Goal: Transaction & Acquisition: Purchase product/service

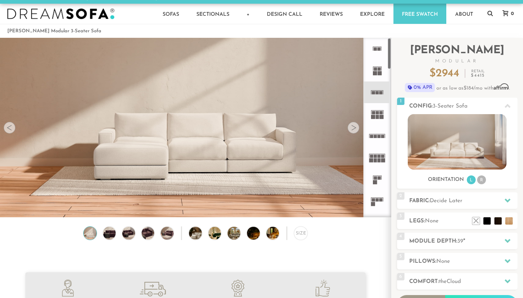
click at [379, 54] on icon at bounding box center [377, 49] width 22 height 22
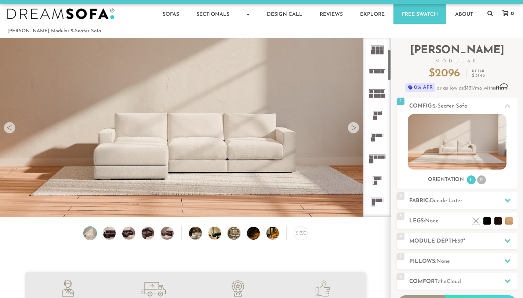
scroll to position [68, 0]
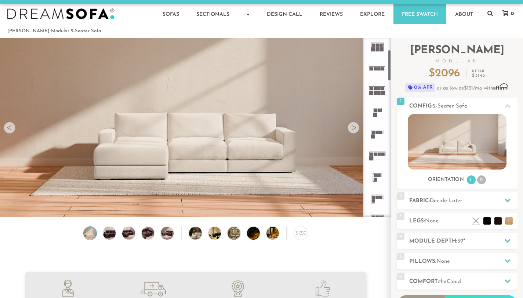
click at [376, 114] on rect at bounding box center [375, 115] width 4 height 4
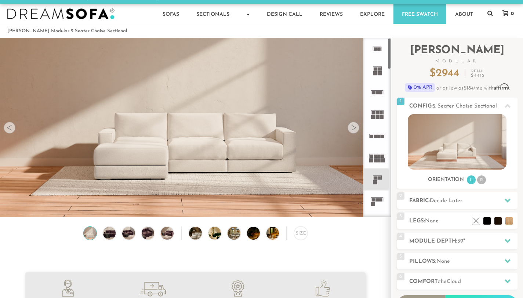
click at [379, 47] on rect at bounding box center [377, 47] width 9 height 0
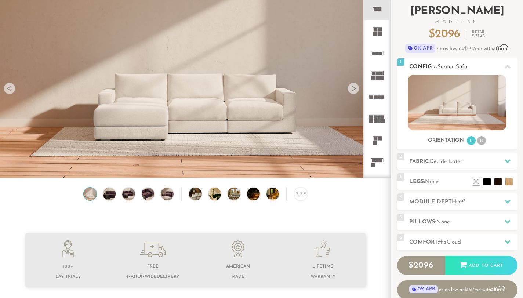
scroll to position [50, 0]
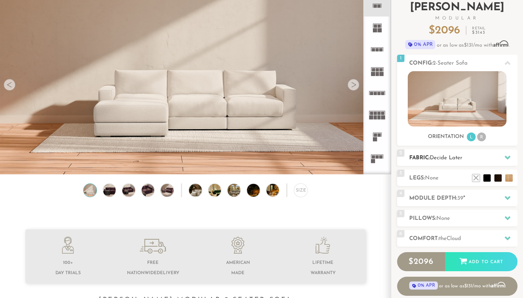
click at [435, 158] on span "Decide Later" at bounding box center [446, 158] width 33 height 6
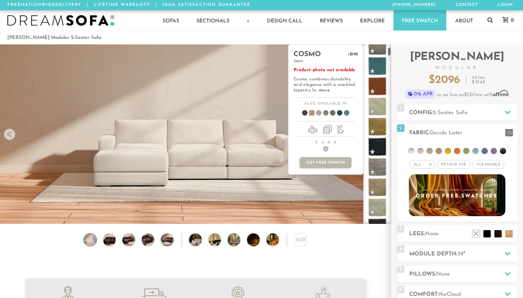
scroll to position [52, 0]
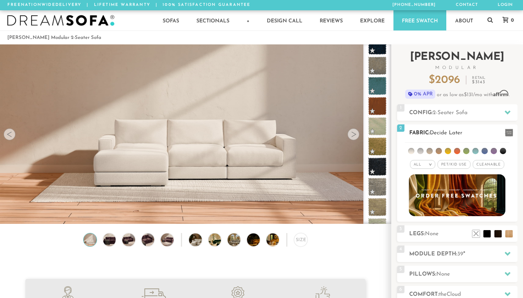
click at [468, 152] on li at bounding box center [466, 151] width 6 height 6
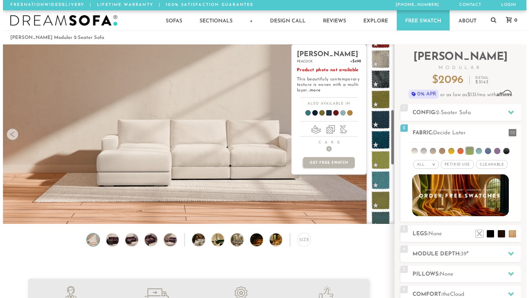
scroll to position [213, 0]
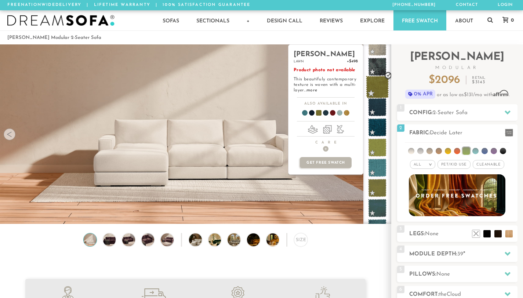
click at [378, 91] on span at bounding box center [377, 87] width 23 height 23
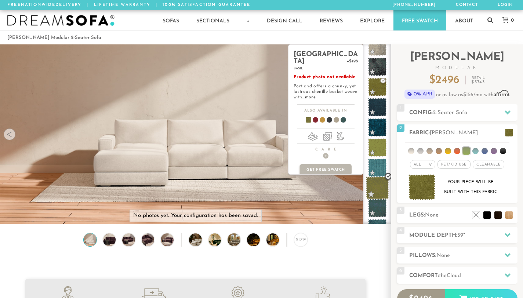
click at [380, 190] on span at bounding box center [377, 188] width 23 height 23
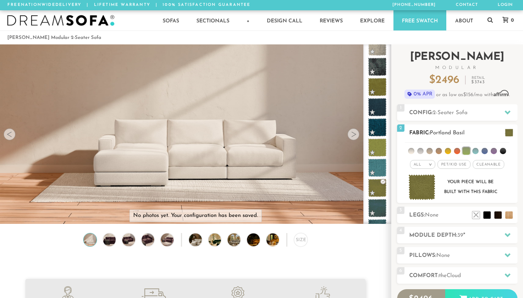
click at [423, 192] on img at bounding box center [422, 187] width 27 height 26
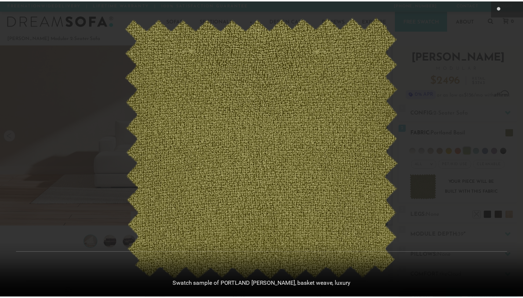
scroll to position [8064, 523]
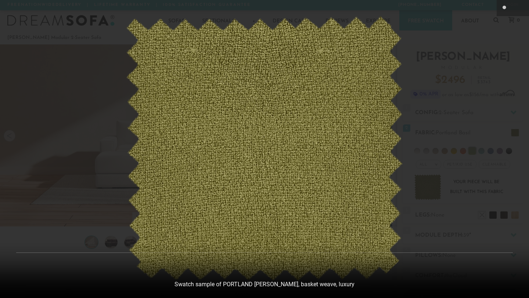
click at [496, 89] on div at bounding box center [264, 149] width 529 height 298
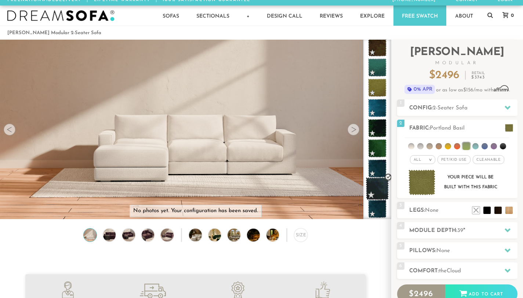
scroll to position [0, 0]
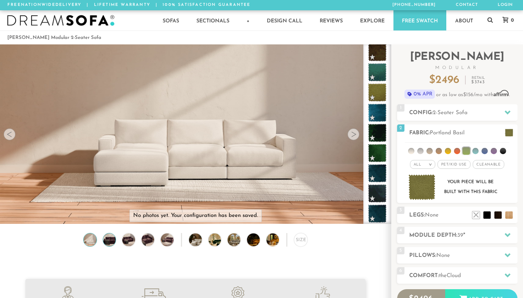
click at [114, 240] on img at bounding box center [109, 240] width 15 height 13
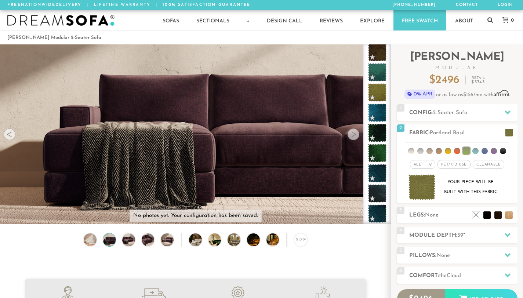
click at [83, 238] on div "Size" at bounding box center [195, 241] width 391 height 17
click at [87, 242] on img at bounding box center [90, 240] width 15 height 13
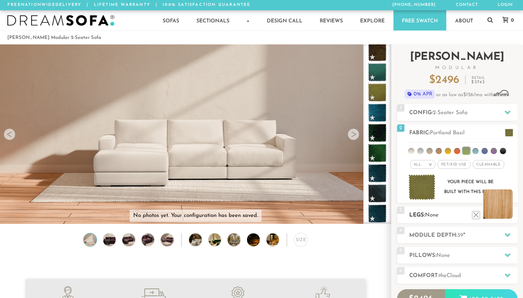
click at [509, 216] on li at bounding box center [498, 203] width 29 height 29
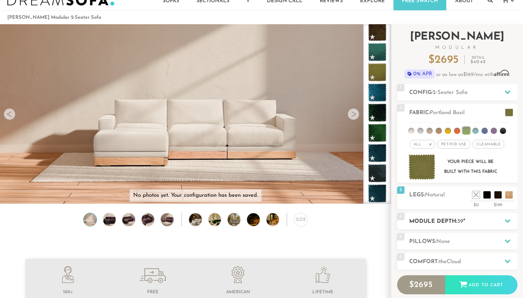
scroll to position [21, 0]
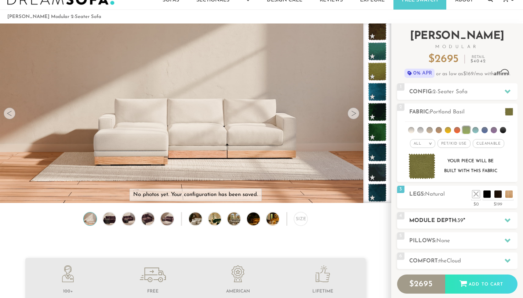
click at [512, 222] on div at bounding box center [507, 220] width 15 height 15
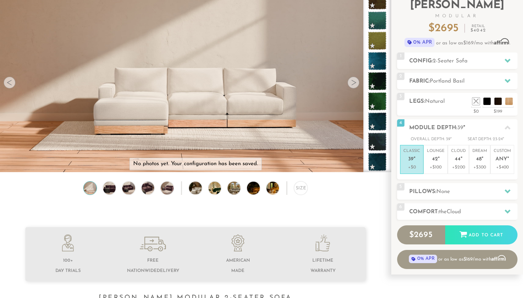
scroll to position [48, 0]
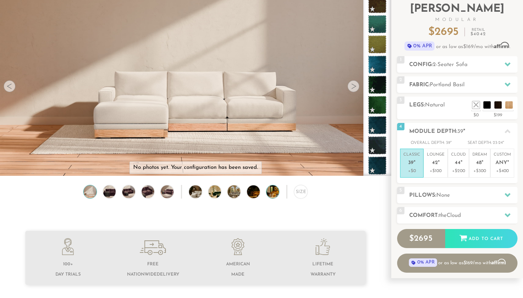
click at [272, 197] on img at bounding box center [278, 191] width 23 height 13
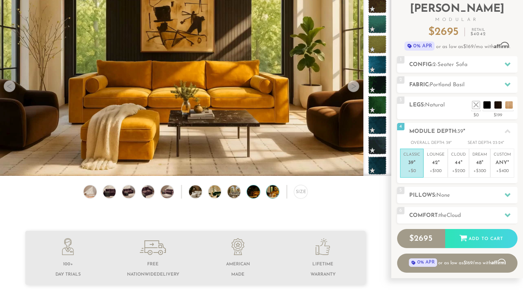
click at [252, 195] on img at bounding box center [258, 191] width 23 height 13
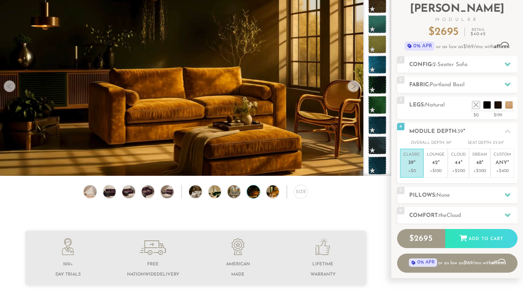
click at [227, 190] on div "Size" at bounding box center [195, 193] width 391 height 17
click at [236, 193] on img at bounding box center [239, 191] width 23 height 13
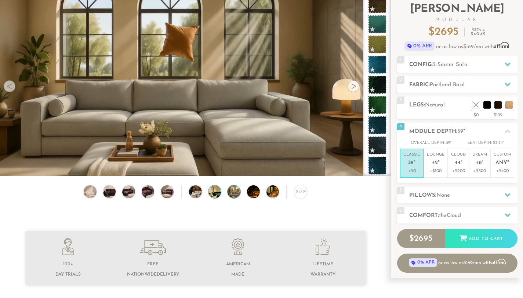
click at [212, 193] on img at bounding box center [220, 191] width 23 height 13
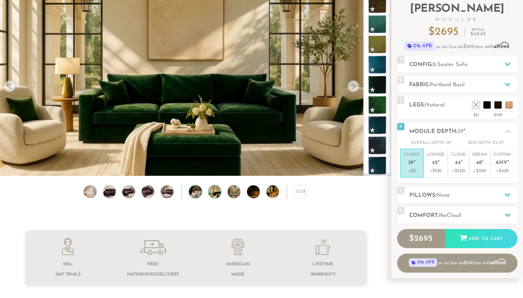
click at [197, 194] on img at bounding box center [200, 191] width 23 height 13
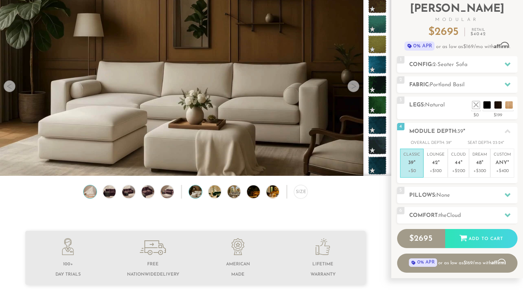
click at [87, 197] on img at bounding box center [90, 191] width 15 height 13
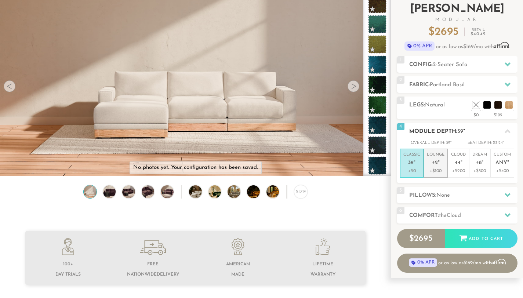
click at [439, 171] on p "+$100" at bounding box center [436, 171] width 18 height 7
click at [415, 170] on p "+$0" at bounding box center [412, 171] width 17 height 7
click at [471, 194] on h2 "Pillows: None" at bounding box center [463, 195] width 108 height 8
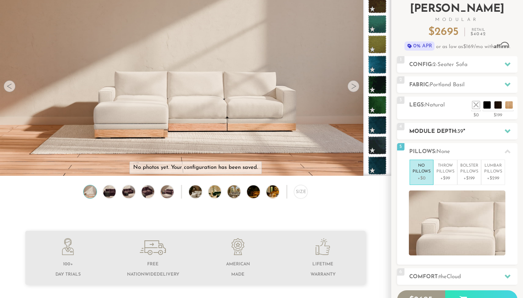
click at [460, 132] on span "39" at bounding box center [461, 132] width 6 height 6
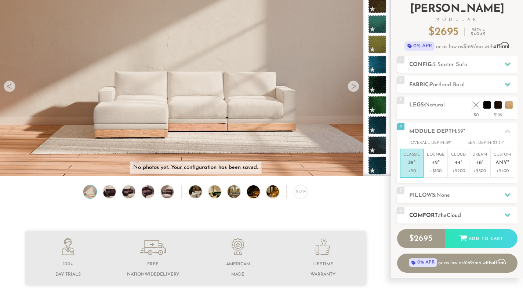
click at [439, 212] on h2 "Comfort: the Cloud" at bounding box center [463, 216] width 108 height 8
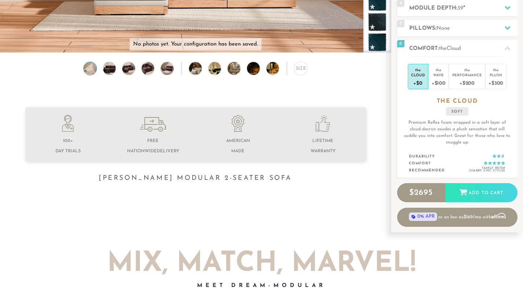
scroll to position [243, 0]
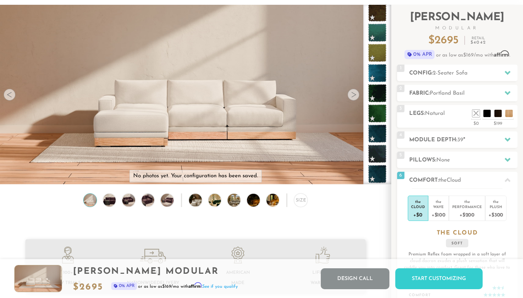
scroll to position [0, 0]
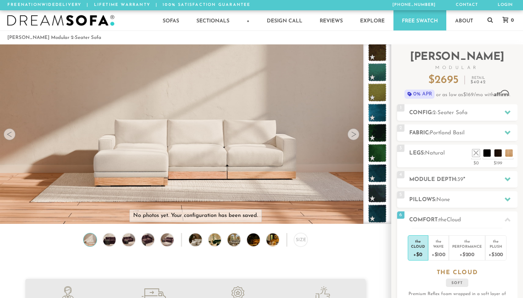
click at [357, 139] on div at bounding box center [354, 135] width 12 height 12
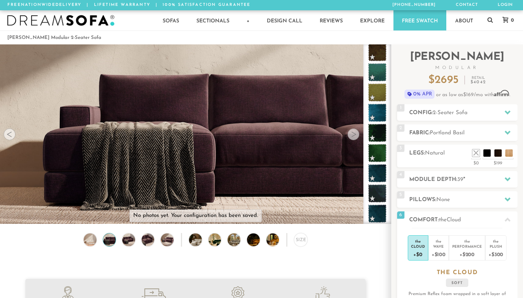
click at [355, 139] on div at bounding box center [354, 135] width 12 height 12
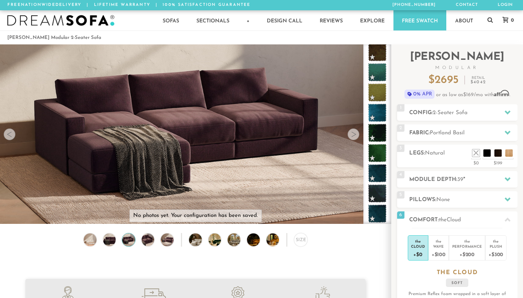
click at [356, 139] on div at bounding box center [354, 135] width 12 height 12
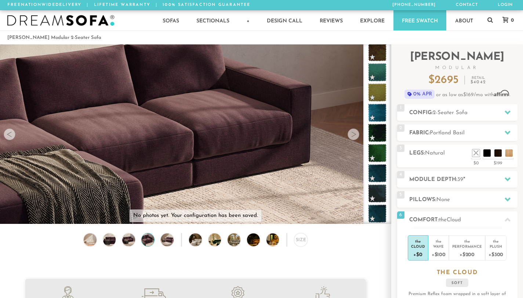
click at [356, 140] on div at bounding box center [354, 135] width 12 height 12
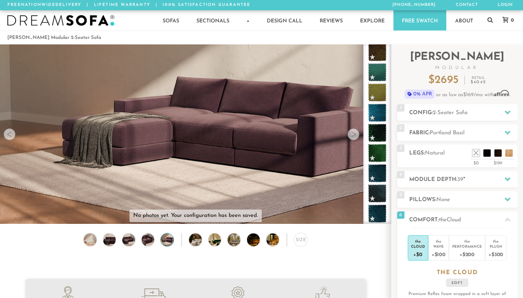
click at [355, 140] on div at bounding box center [354, 135] width 12 height 12
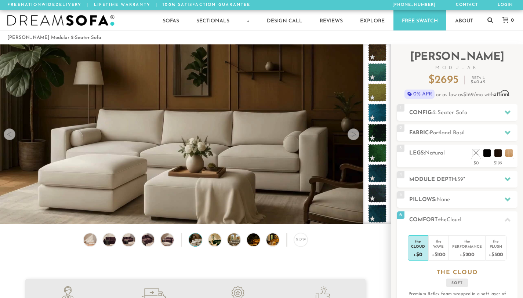
click at [354, 140] on div at bounding box center [354, 135] width 12 height 12
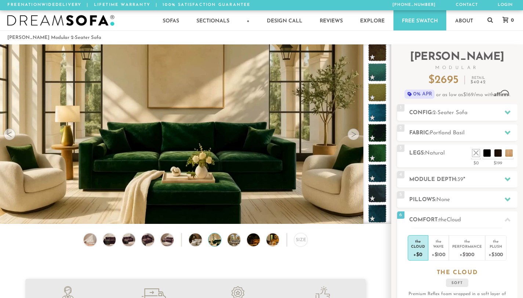
click at [354, 140] on div at bounding box center [354, 135] width 12 height 12
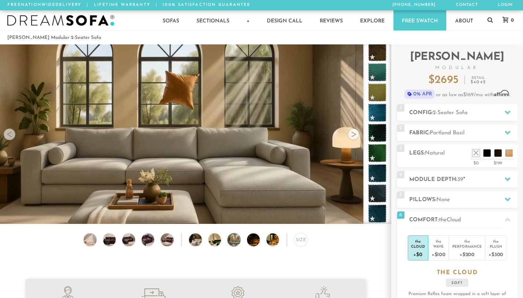
click at [354, 140] on div at bounding box center [354, 135] width 12 height 12
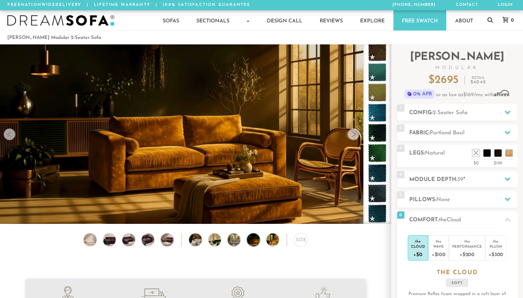
click at [354, 140] on div at bounding box center [354, 135] width 12 height 12
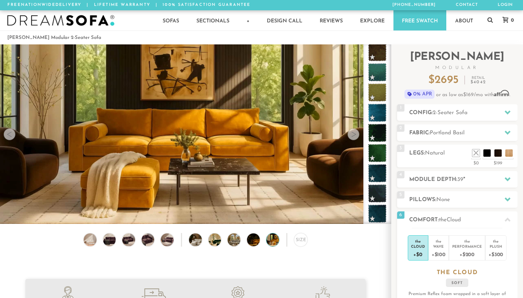
click at [354, 140] on div at bounding box center [354, 135] width 12 height 12
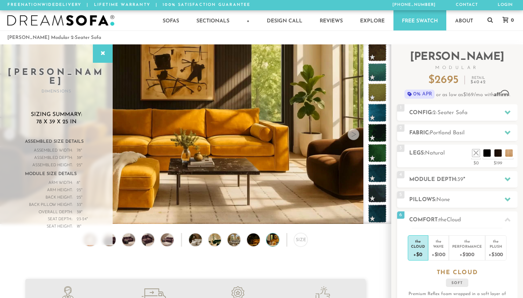
click at [301, 243] on div "Size" at bounding box center [301, 240] width 14 height 14
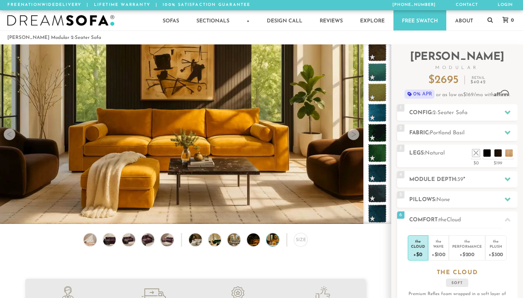
click at [279, 245] on div "Size" at bounding box center [195, 241] width 391 height 17
click at [248, 242] on img at bounding box center [258, 240] width 23 height 13
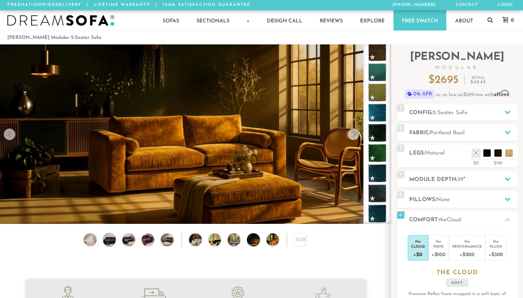
click at [110, 246] on img at bounding box center [109, 240] width 15 height 13
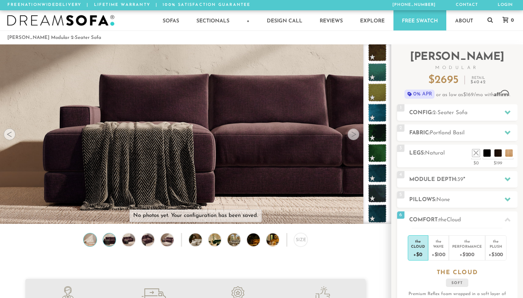
click at [87, 244] on img at bounding box center [90, 240] width 15 height 13
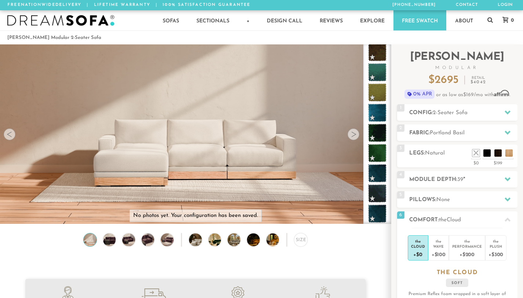
click at [351, 138] on div at bounding box center [354, 135] width 12 height 12
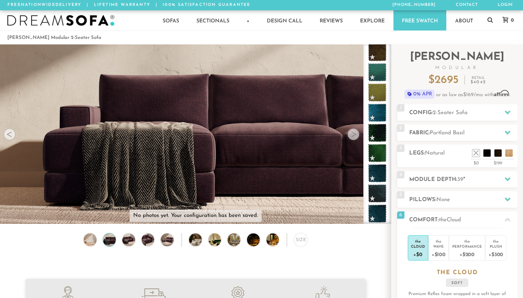
click at [351, 138] on div at bounding box center [354, 135] width 12 height 12
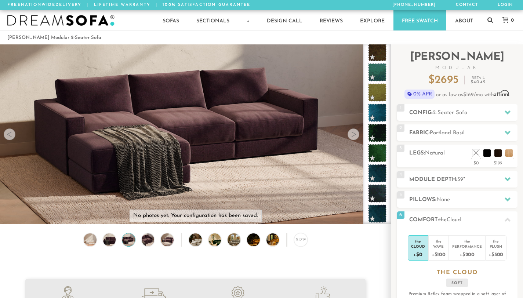
click at [351, 138] on div at bounding box center [354, 135] width 12 height 12
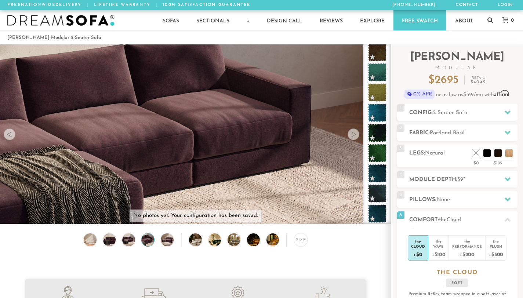
click at [351, 138] on div at bounding box center [354, 135] width 12 height 12
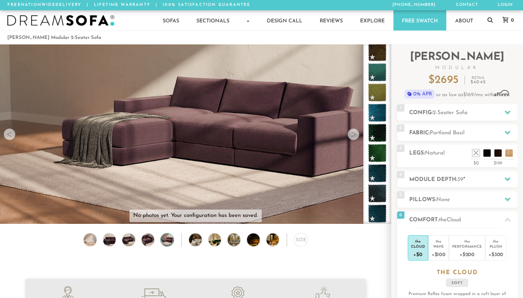
click at [351, 138] on div at bounding box center [354, 135] width 12 height 12
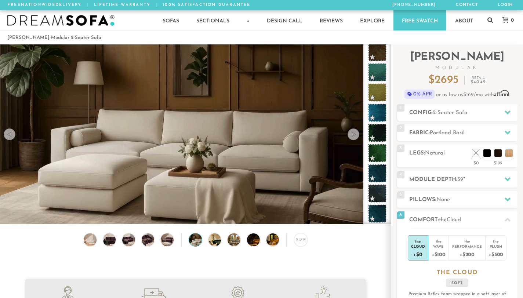
click at [351, 138] on div at bounding box center [354, 135] width 12 height 12
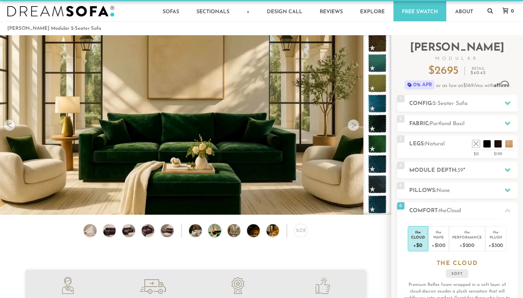
scroll to position [10, 0]
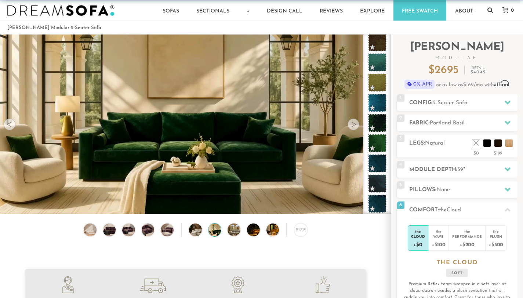
click at [351, 126] on div at bounding box center [354, 125] width 12 height 12
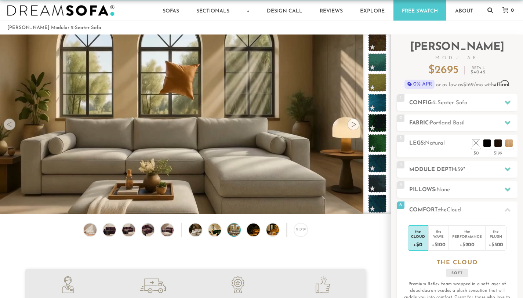
click at [351, 126] on div at bounding box center [354, 125] width 12 height 12
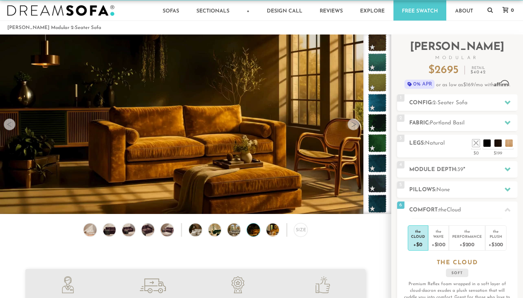
click at [351, 127] on div at bounding box center [354, 125] width 12 height 12
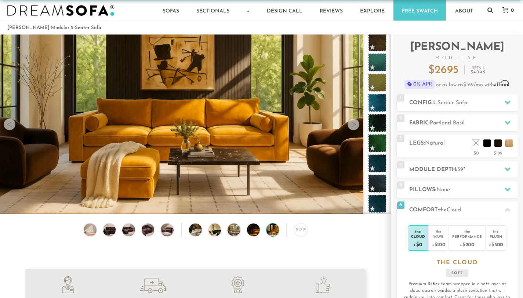
click at [351, 127] on div at bounding box center [354, 125] width 12 height 12
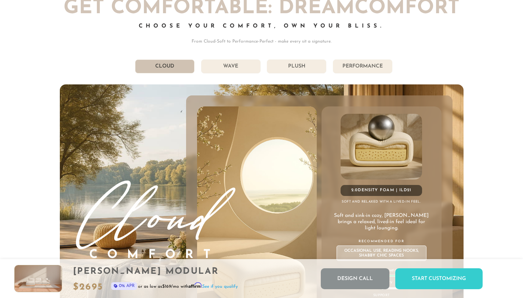
scroll to position [3865, 0]
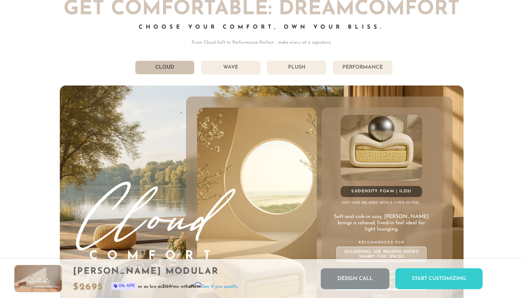
click at [241, 71] on li "Wave" at bounding box center [230, 68] width 59 height 14
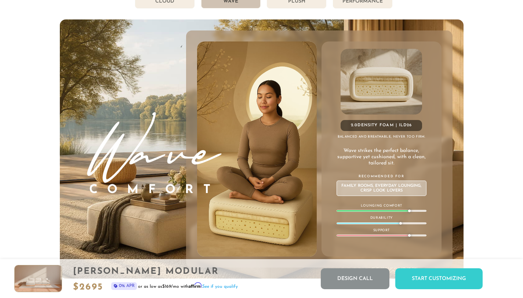
scroll to position [3911, 0]
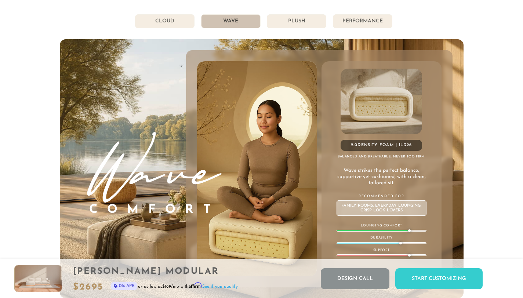
click at [302, 28] on li "Plush" at bounding box center [296, 21] width 59 height 14
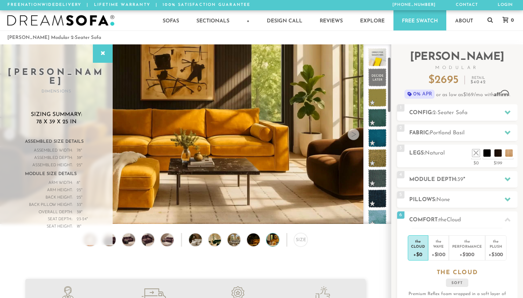
scroll to position [0, 0]
click at [513, 155] on ul at bounding box center [493, 151] width 44 height 11
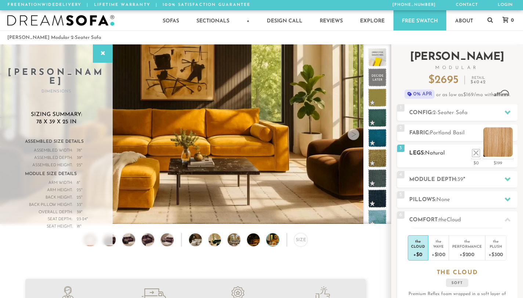
click at [510, 154] on li at bounding box center [498, 141] width 29 height 29
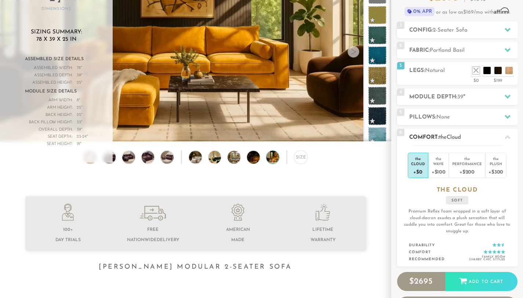
scroll to position [84, 0]
